Goal: Task Accomplishment & Management: Manage account settings

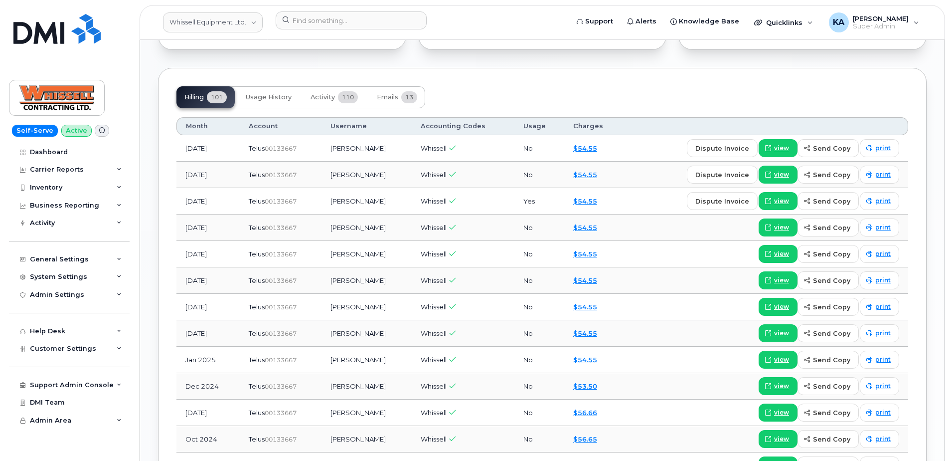
scroll to position [748, 0]
click at [321, 98] on span "Activity" at bounding box center [323, 97] width 24 height 8
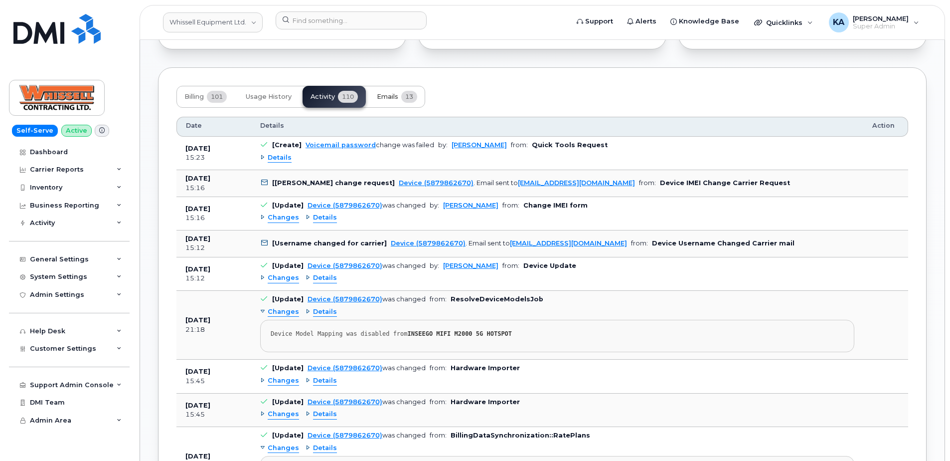
click at [395, 95] on span "Emails" at bounding box center [387, 97] width 21 height 8
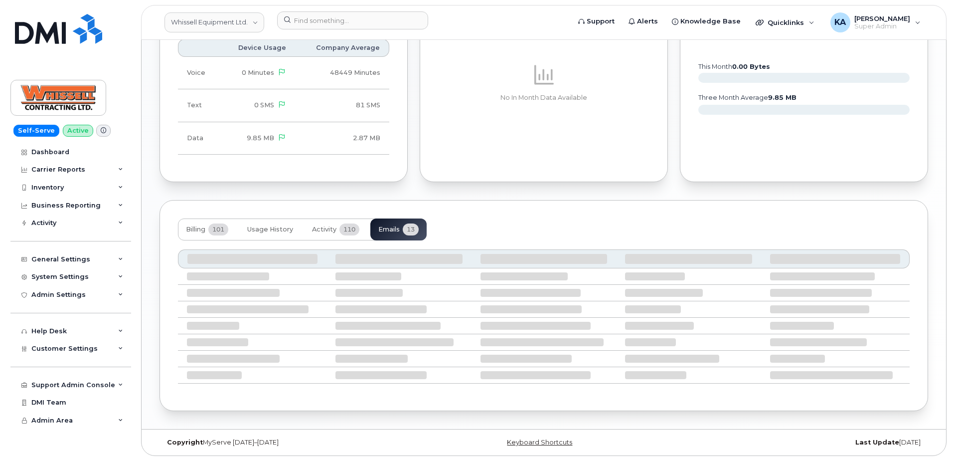
scroll to position [730, 0]
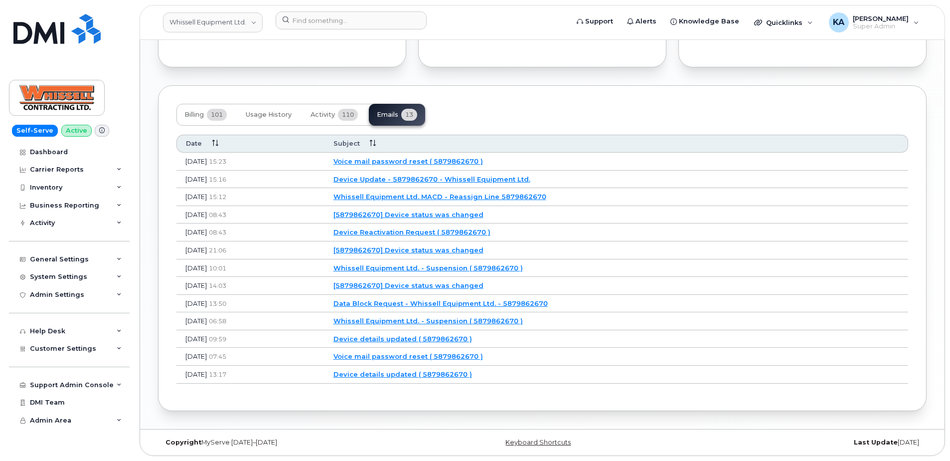
click at [431, 160] on link "Voice mail password reset ( 5879862670 )" at bounding box center [409, 161] width 150 height 8
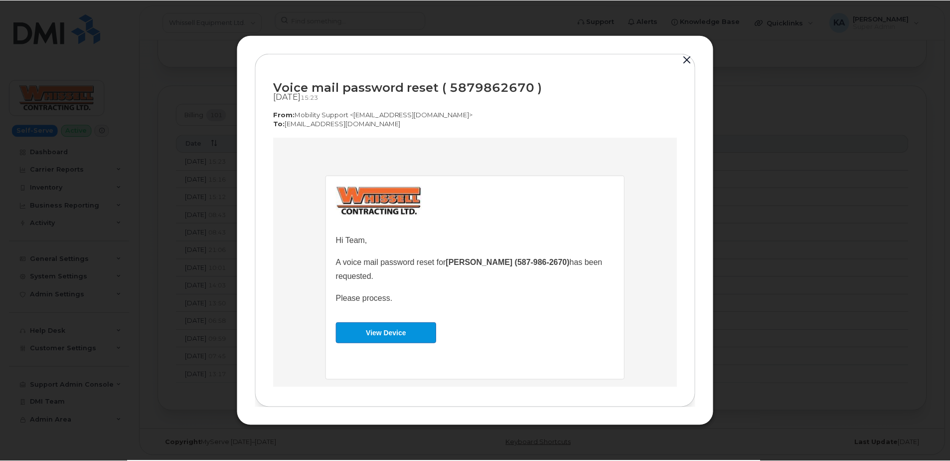
scroll to position [0, 0]
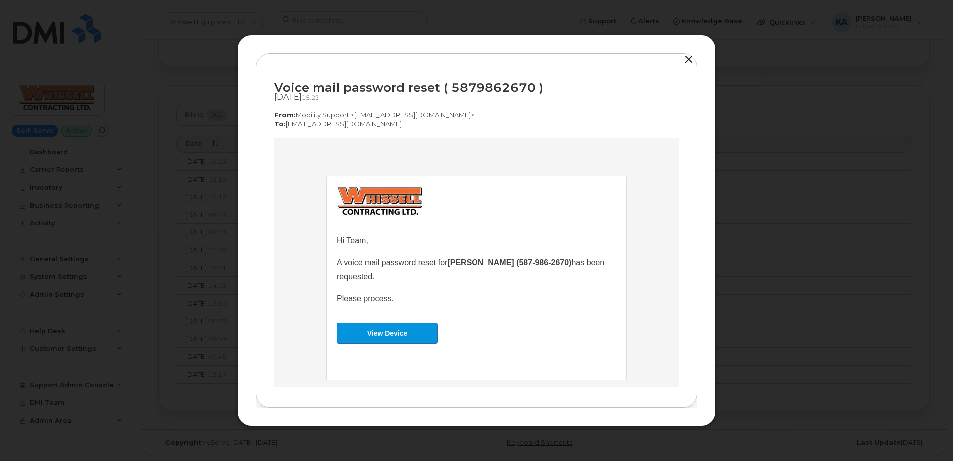
click at [684, 56] on button "button" at bounding box center [689, 60] width 15 height 14
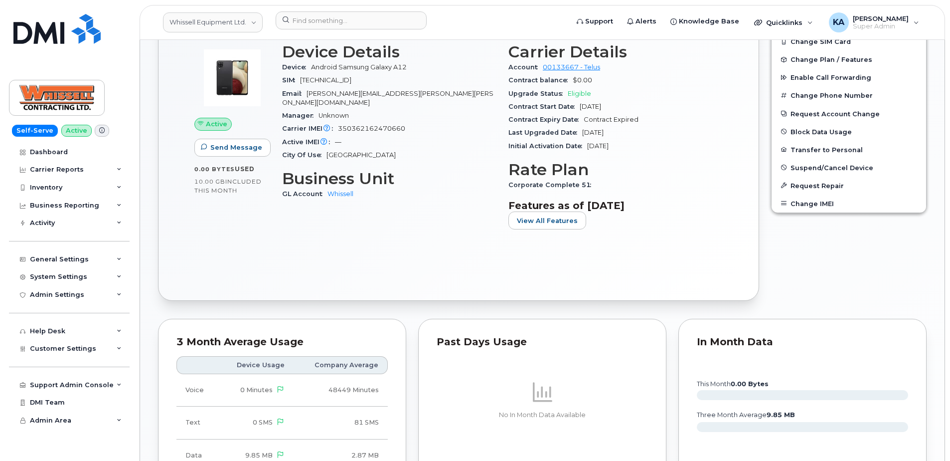
scroll to position [281, 0]
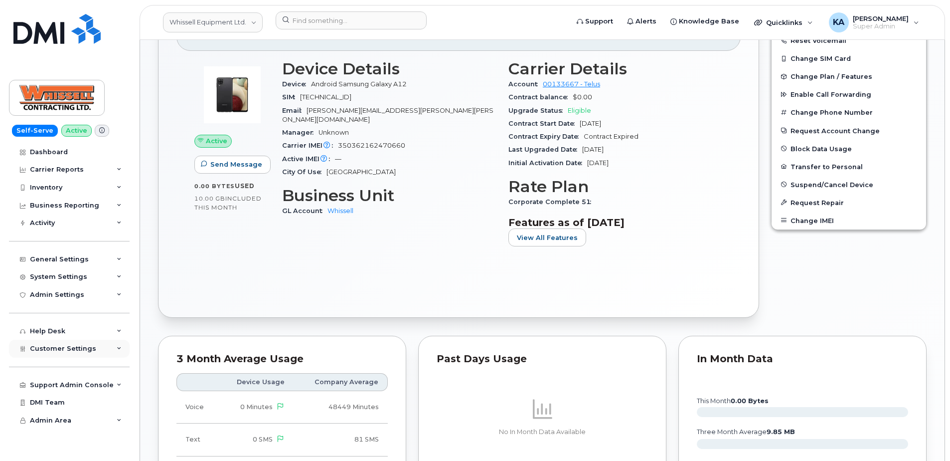
click at [38, 348] on span "Customer Settings" at bounding box center [63, 348] width 66 height 7
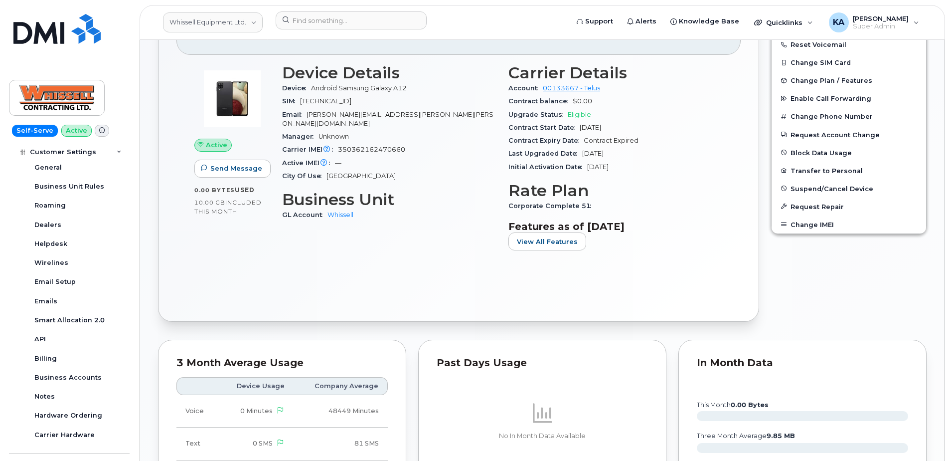
scroll to position [231, 0]
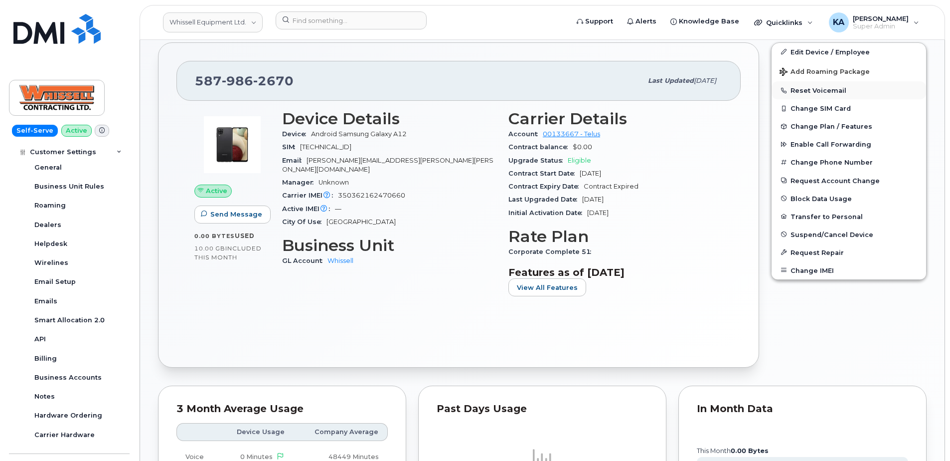
click at [804, 92] on button "Reset Voicemail" at bounding box center [849, 90] width 155 height 18
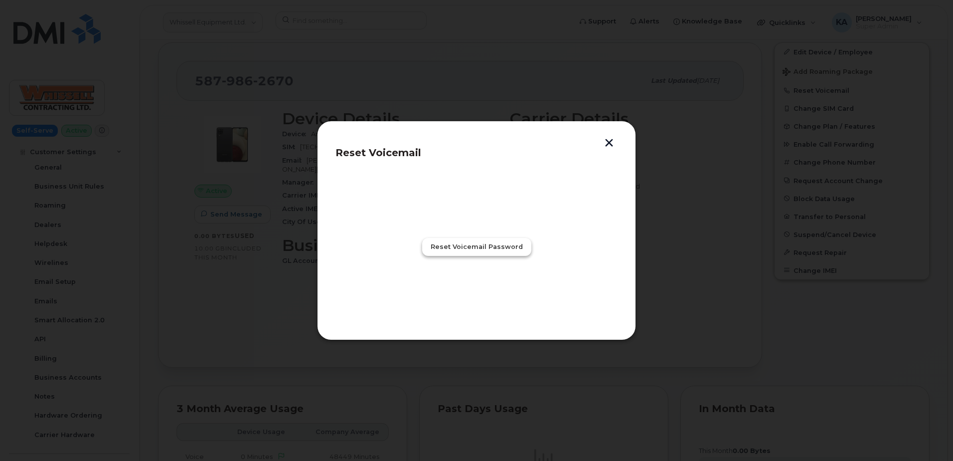
click at [491, 244] on span "Reset Voicemail Password" at bounding box center [477, 246] width 92 height 9
click at [479, 291] on span "Close" at bounding box center [477, 290] width 20 height 9
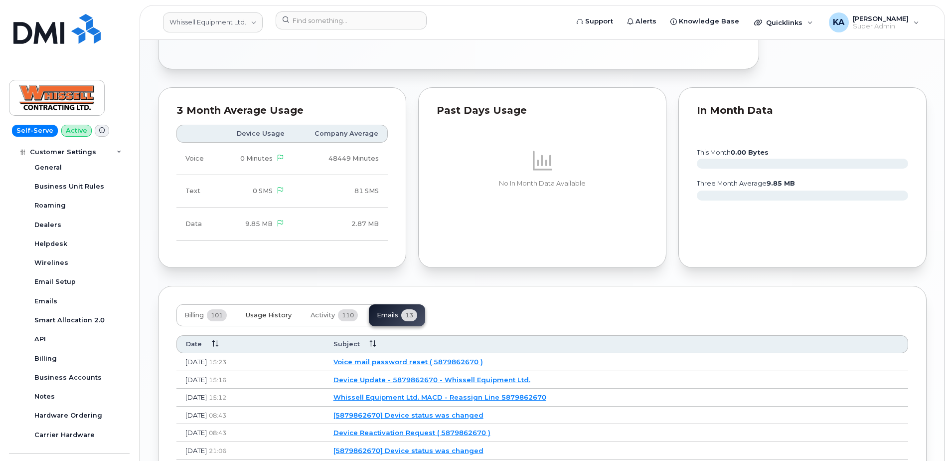
scroll to position [531, 0]
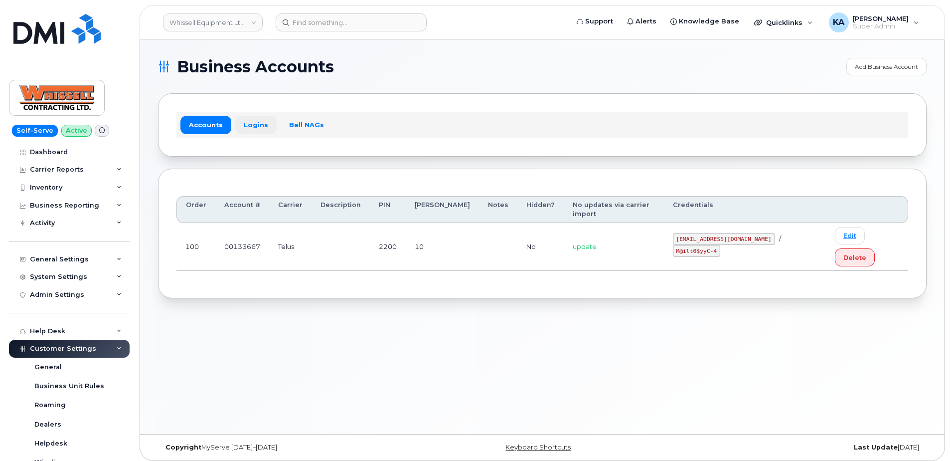
click at [250, 122] on link "Logins" at bounding box center [255, 125] width 41 height 18
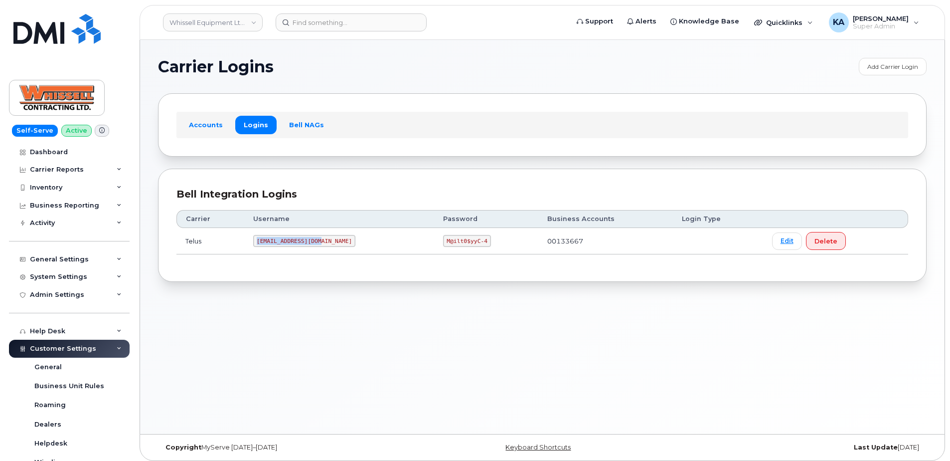
drag, startPoint x: 261, startPoint y: 241, endPoint x: 324, endPoint y: 245, distance: 62.5
click at [324, 245] on code "[EMAIL_ADDRESS][DOMAIN_NAME]" at bounding box center [304, 241] width 102 height 12
copy code "[EMAIL_ADDRESS][DOMAIN_NAME]"
drag, startPoint x: 409, startPoint y: 241, endPoint x: 453, endPoint y: 244, distance: 44.0
click at [453, 244] on td "M@ilt0$yyC-4" at bounding box center [486, 241] width 104 height 26
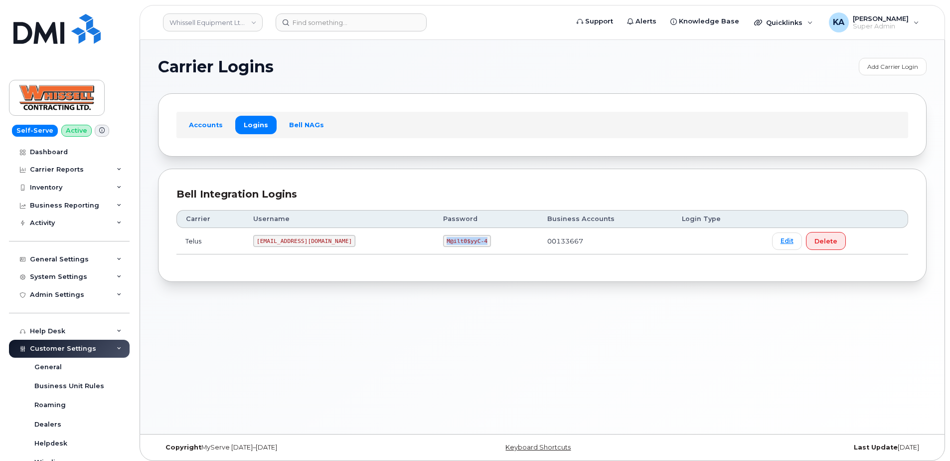
copy code "M@ilt0$yyC-4"
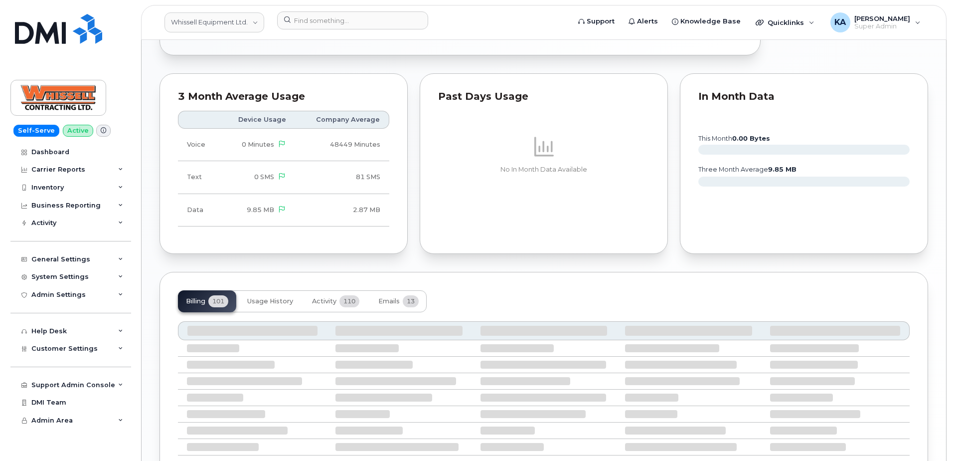
scroll to position [549, 0]
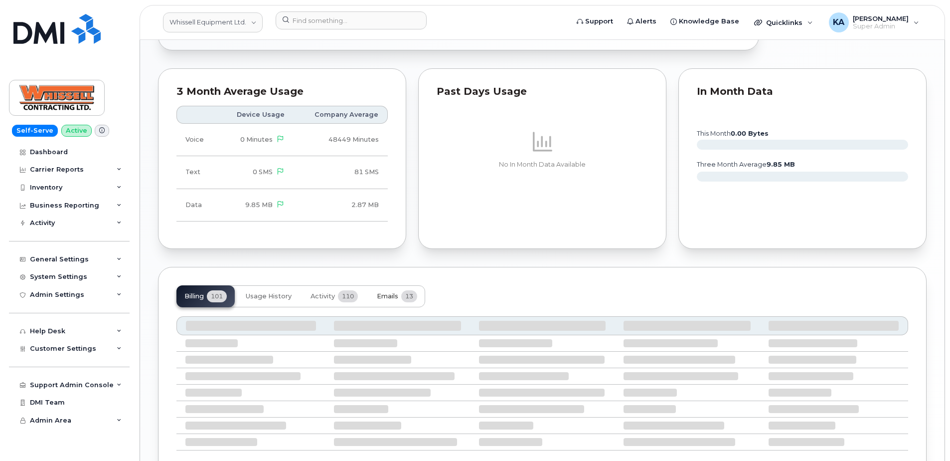
click at [387, 294] on span "Emails" at bounding box center [387, 296] width 21 height 8
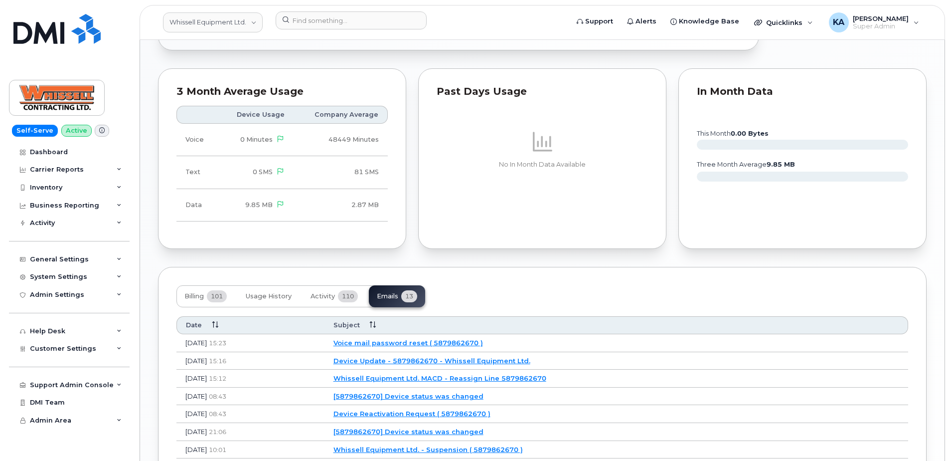
click at [421, 348] on td "Voice mail password reset ( 5879862670 )" at bounding box center [617, 343] width 584 height 18
click at [421, 345] on link "Voice mail password reset ( 5879862670 )" at bounding box center [409, 343] width 150 height 8
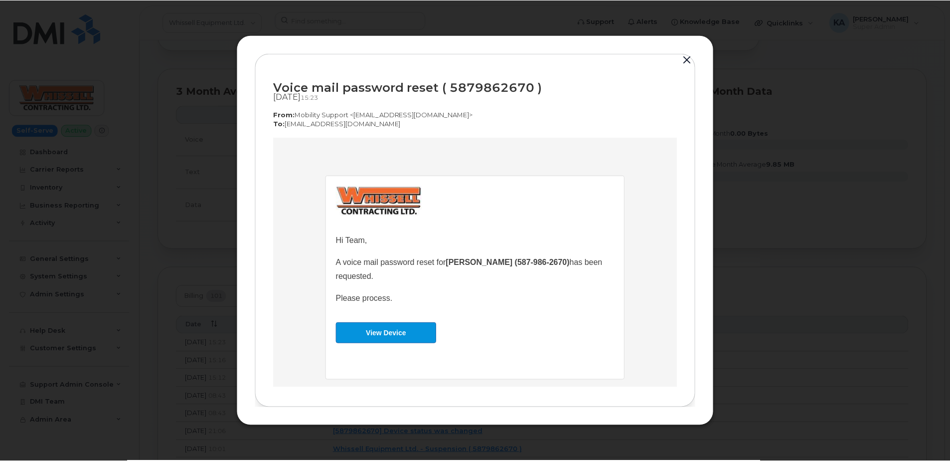
scroll to position [0, 0]
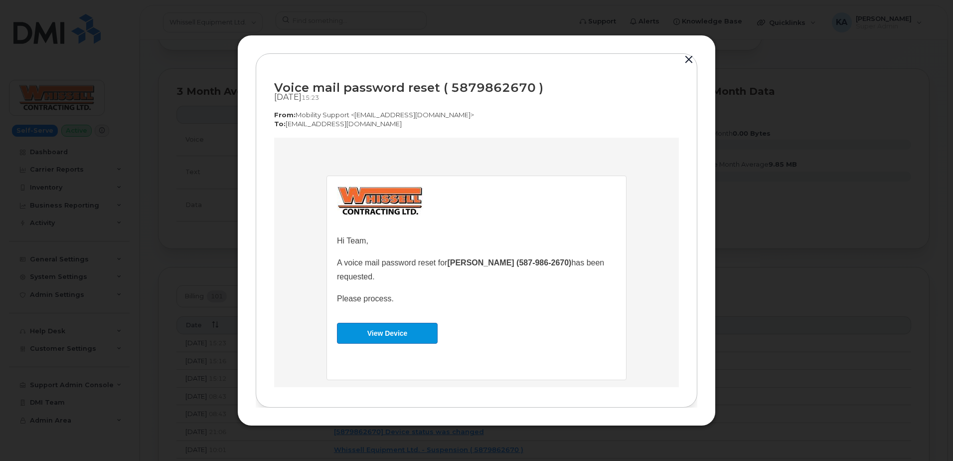
click at [689, 59] on button "button" at bounding box center [689, 60] width 15 height 14
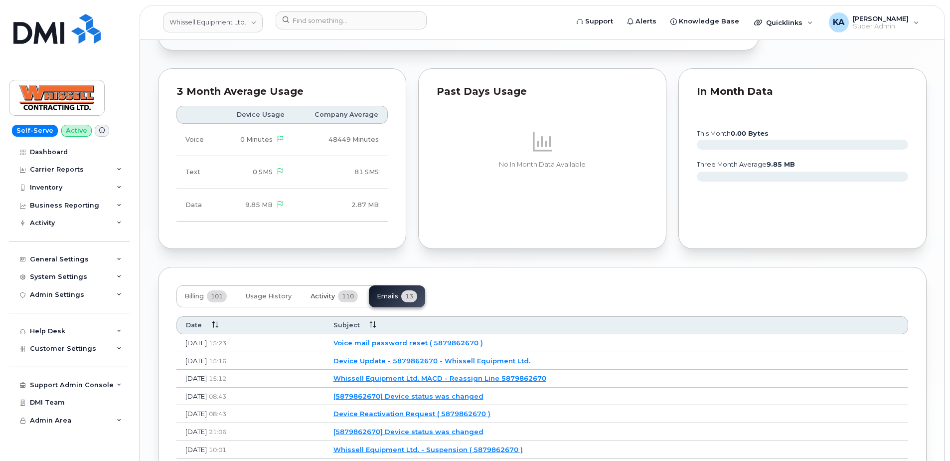
click at [320, 295] on span "Activity" at bounding box center [323, 296] width 24 height 8
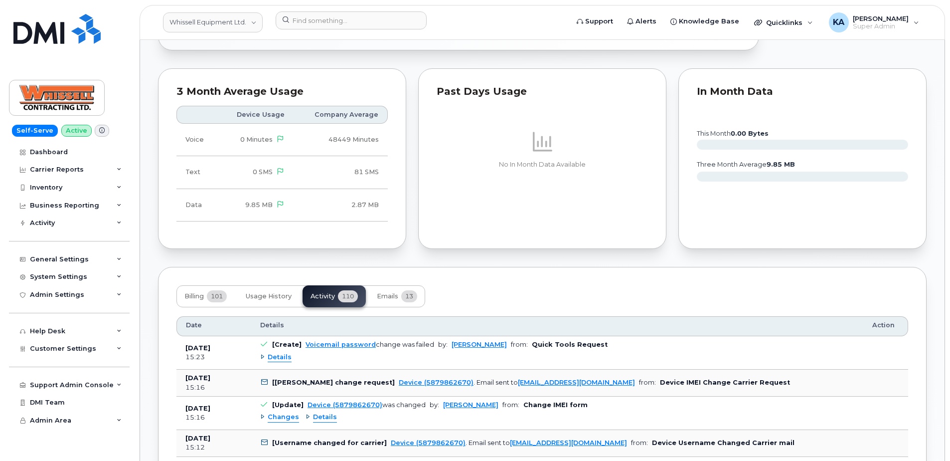
click at [278, 356] on span "Details" at bounding box center [280, 357] width 24 height 9
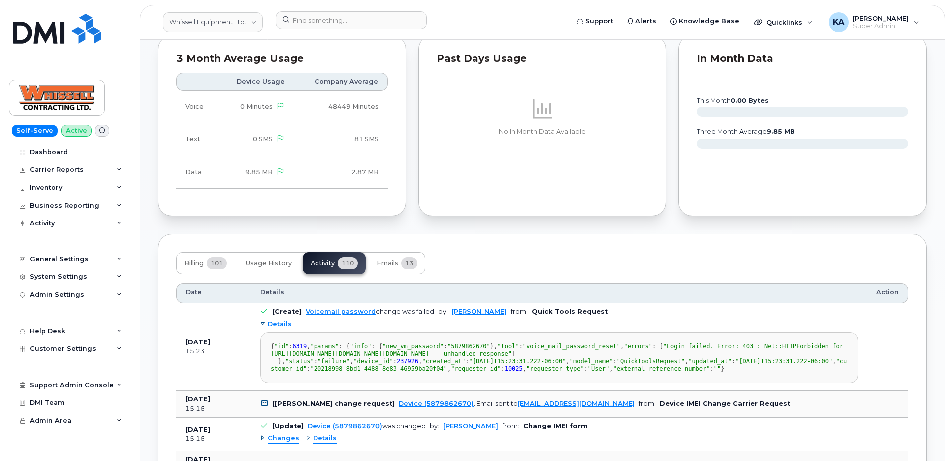
scroll to position [648, 0]
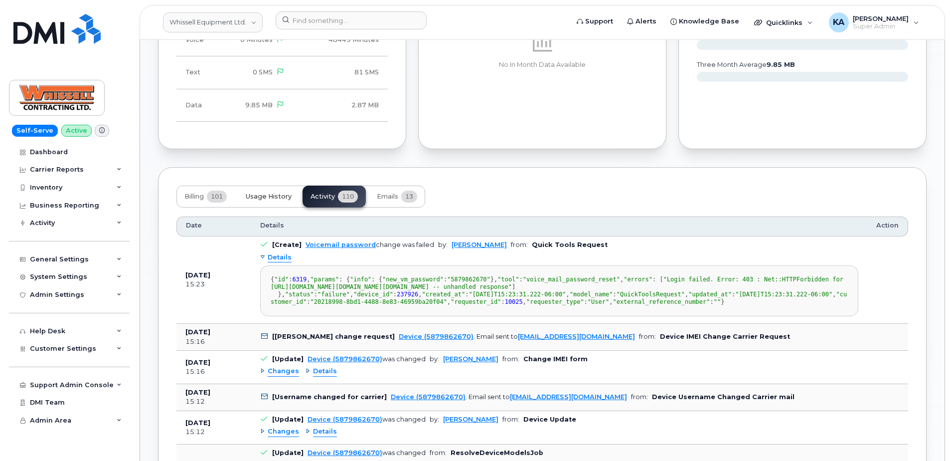
click at [268, 198] on span "Usage History" at bounding box center [269, 196] width 46 height 8
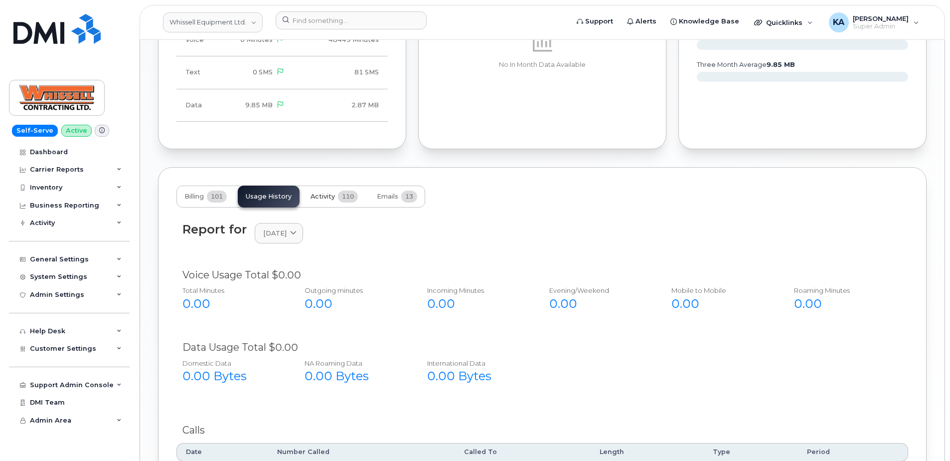
click at [329, 197] on span "Activity" at bounding box center [323, 196] width 24 height 8
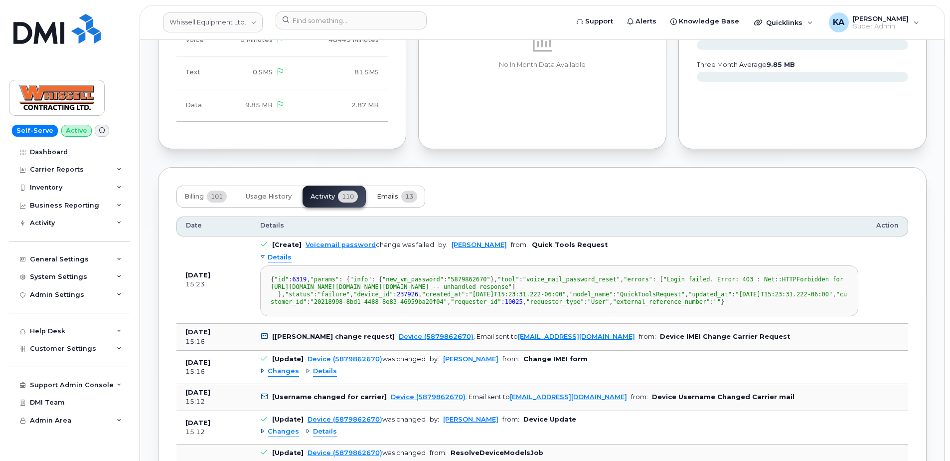
click at [397, 199] on span "Emails" at bounding box center [387, 196] width 21 height 8
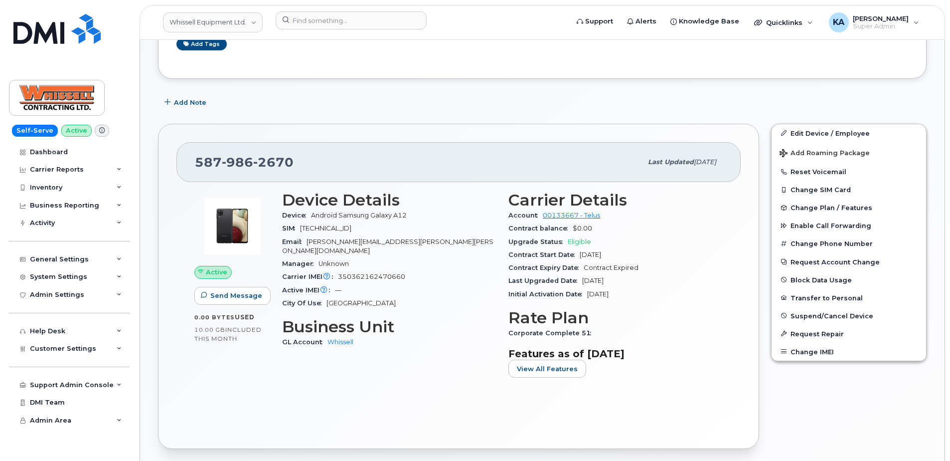
scroll to position [150, 0]
drag, startPoint x: 508, startPoint y: 214, endPoint x: 603, endPoint y: 217, distance: 95.3
click at [603, 217] on div "Carrier Details Account 00133667 - Telus Contract balance $0.00 Upgrade Status …" at bounding box center [616, 288] width 226 height 206
drag, startPoint x: 603, startPoint y: 217, endPoint x: 585, endPoint y: 217, distance: 17.5
copy div "Account 00133667 - Telus"
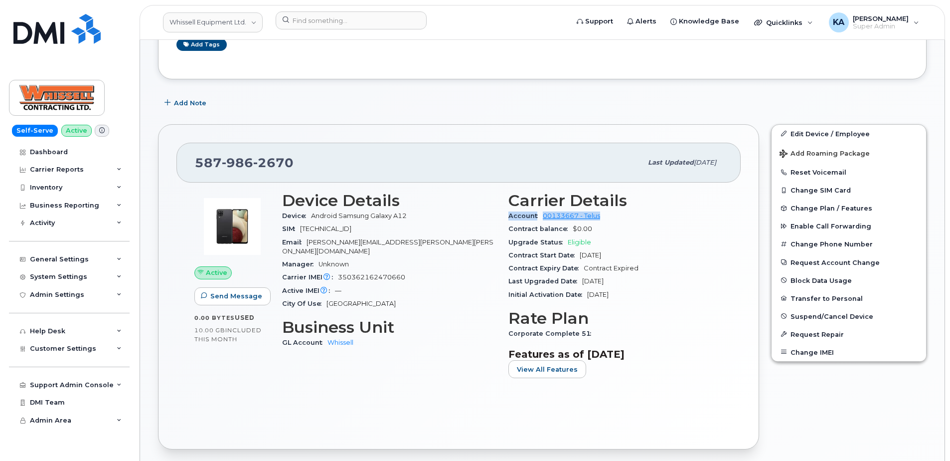
drag, startPoint x: 282, startPoint y: 213, endPoint x: 392, endPoint y: 227, distance: 111.1
click at [392, 227] on div "Device Details Device Android Samsung Galaxy A12 SIM 8912230102170700797 Email …" at bounding box center [389, 288] width 226 height 206
drag, startPoint x: 391, startPoint y: 227, endPoint x: 370, endPoint y: 232, distance: 21.0
copy section "Device Android Samsung Galaxy A12 SIM 8912230102170700797"
drag, startPoint x: 282, startPoint y: 269, endPoint x: 403, endPoint y: 270, distance: 121.7
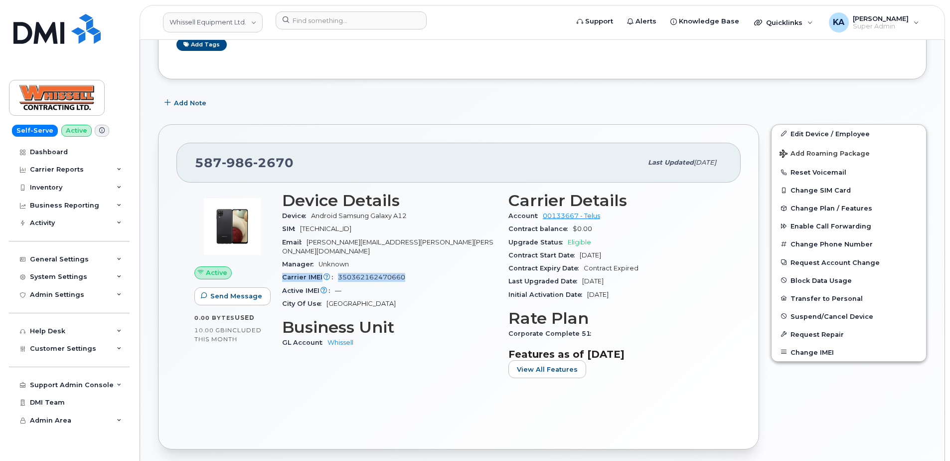
click at [404, 271] on div "Device Details Device Android Samsung Galaxy A12 SIM 8912230102170700797 Email …" at bounding box center [389, 288] width 226 height 206
drag, startPoint x: 403, startPoint y: 270, endPoint x: 397, endPoint y: 268, distance: 6.5
copy div "Carrier IMEI Carrier IMEI is reported during the last billing cycle or change o…"
drag, startPoint x: 297, startPoint y: 163, endPoint x: 195, endPoint y: 162, distance: 101.7
click at [195, 162] on div "587 986 2670" at bounding box center [418, 162] width 447 height 21
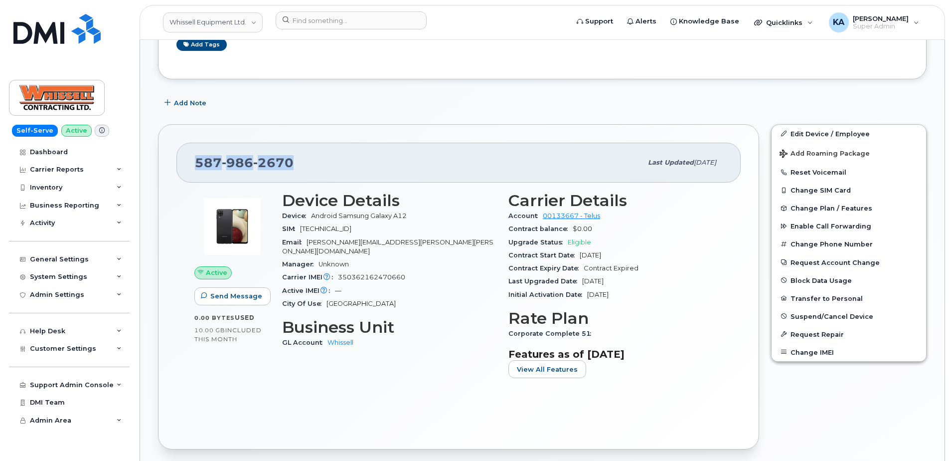
drag, startPoint x: 195, startPoint y: 162, endPoint x: 201, endPoint y: 164, distance: 5.8
copy span "587 986 2670"
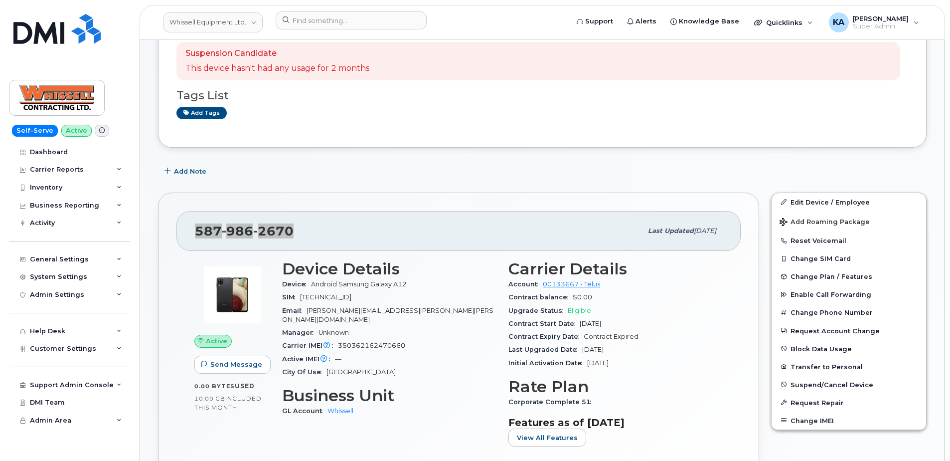
scroll to position [0, 0]
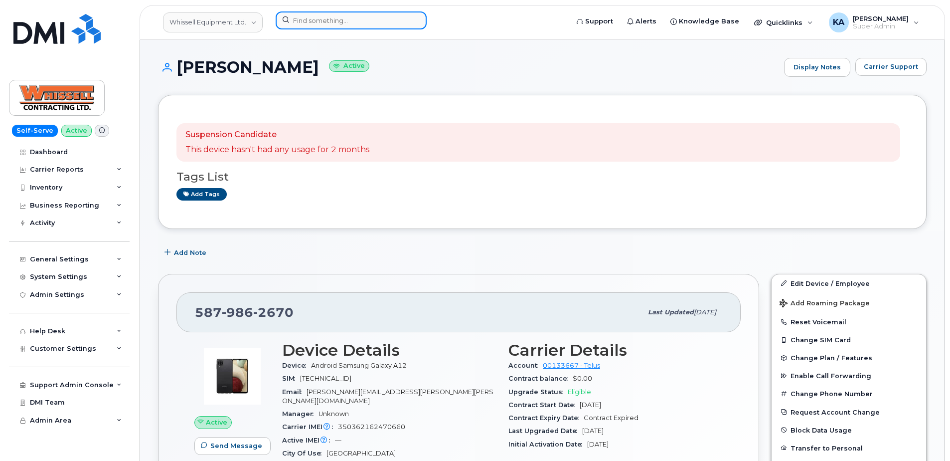
click at [299, 19] on input at bounding box center [351, 20] width 151 height 18
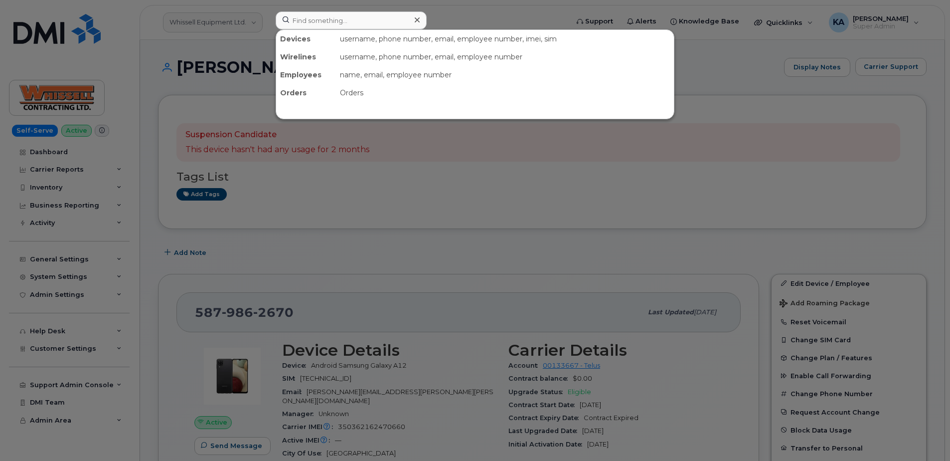
click at [346, 178] on div at bounding box center [475, 230] width 950 height 461
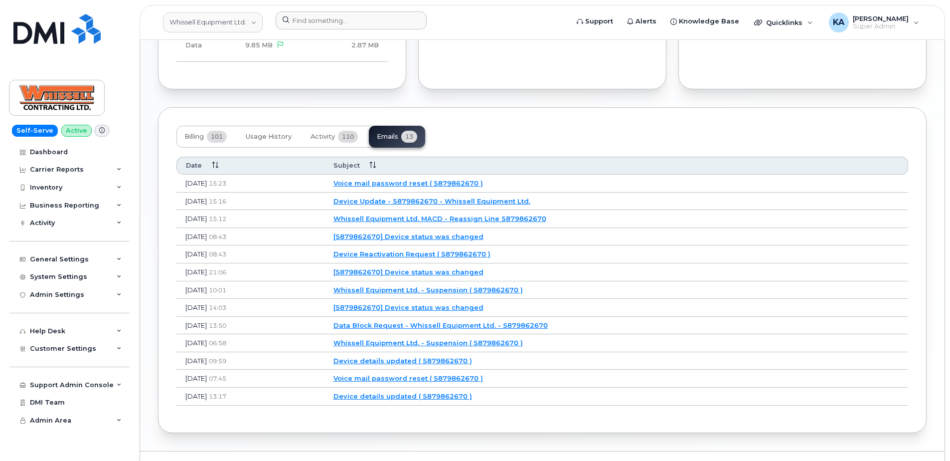
scroll to position [730, 0]
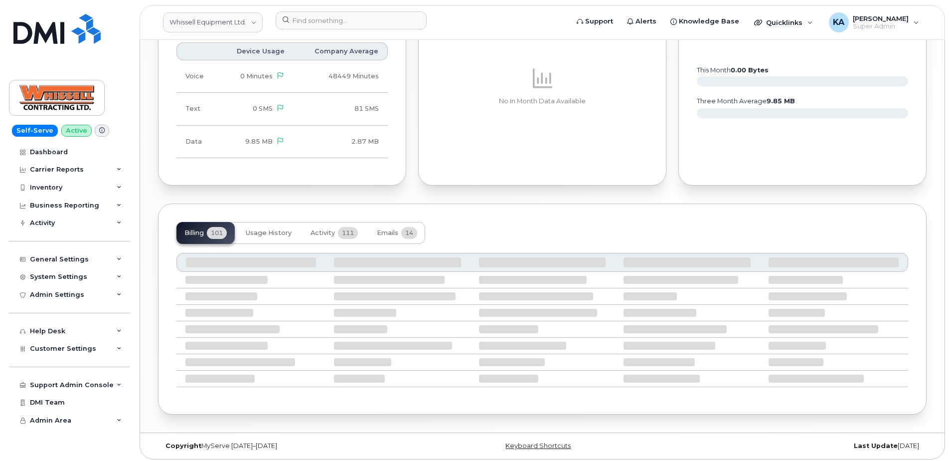
scroll to position [615, 0]
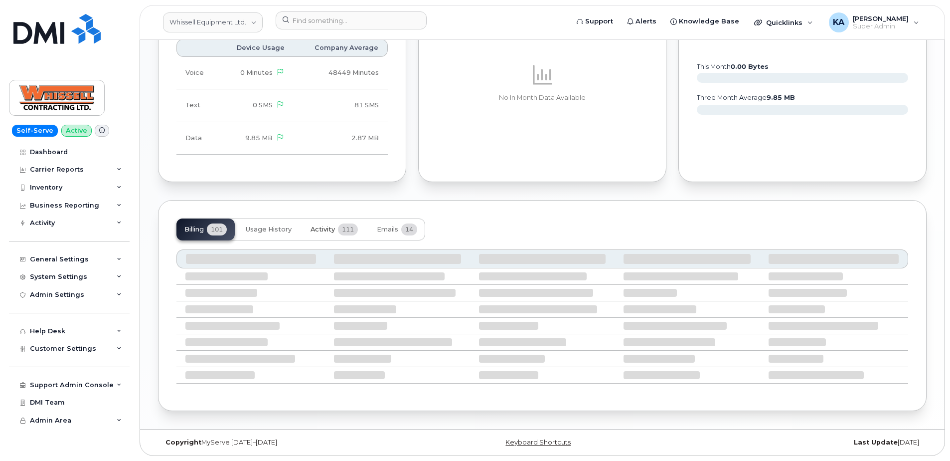
click at [331, 228] on span "Activity" at bounding box center [323, 229] width 24 height 8
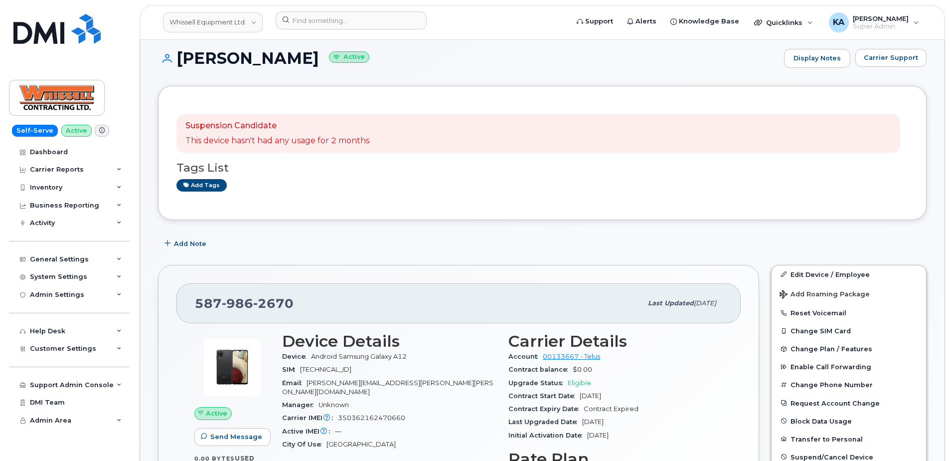
scroll to position [0, 0]
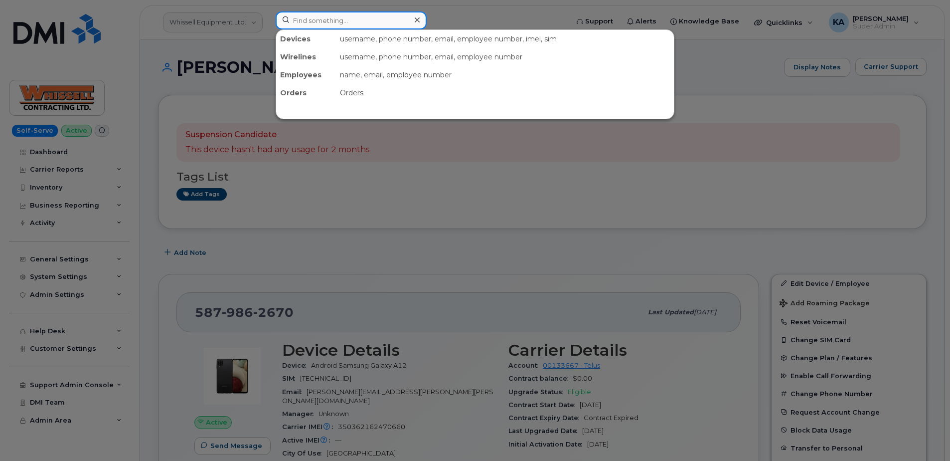
paste input "5064762096"
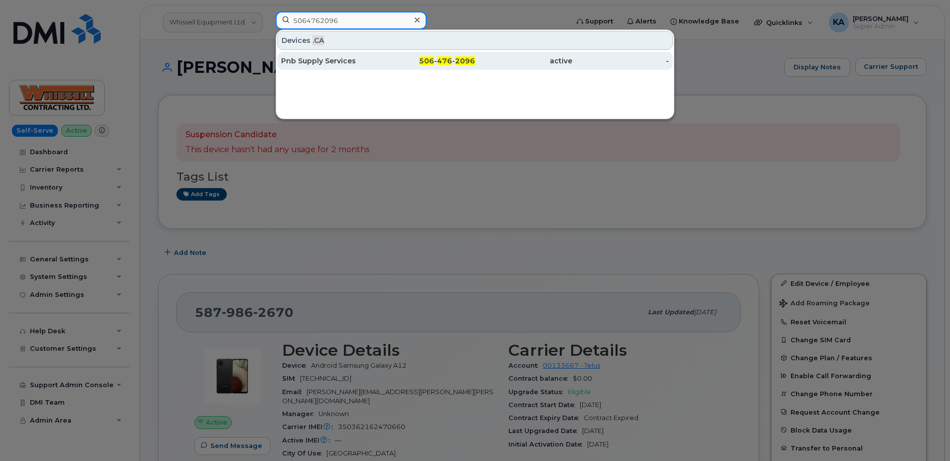
type input "5064762096"
click at [317, 59] on div "Pnb Supply Services" at bounding box center [329, 61] width 97 height 10
